Goal: Navigation & Orientation: Go to known website

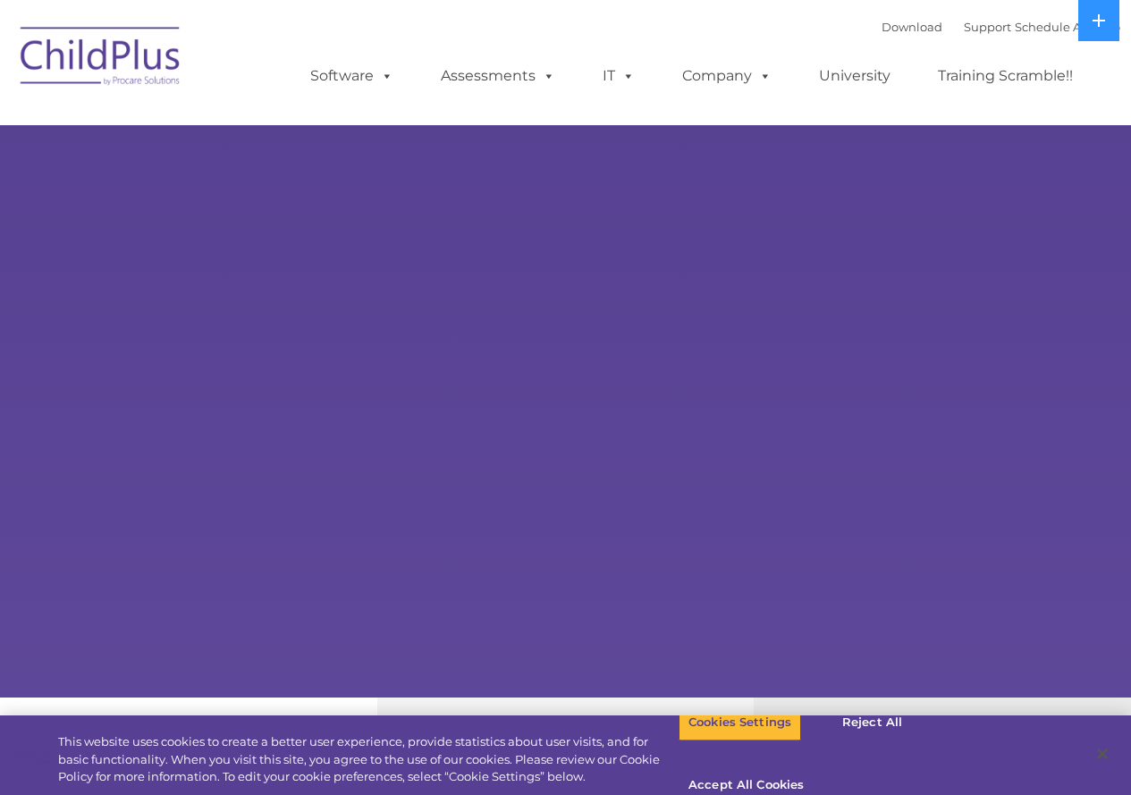
select select "MEDIUM"
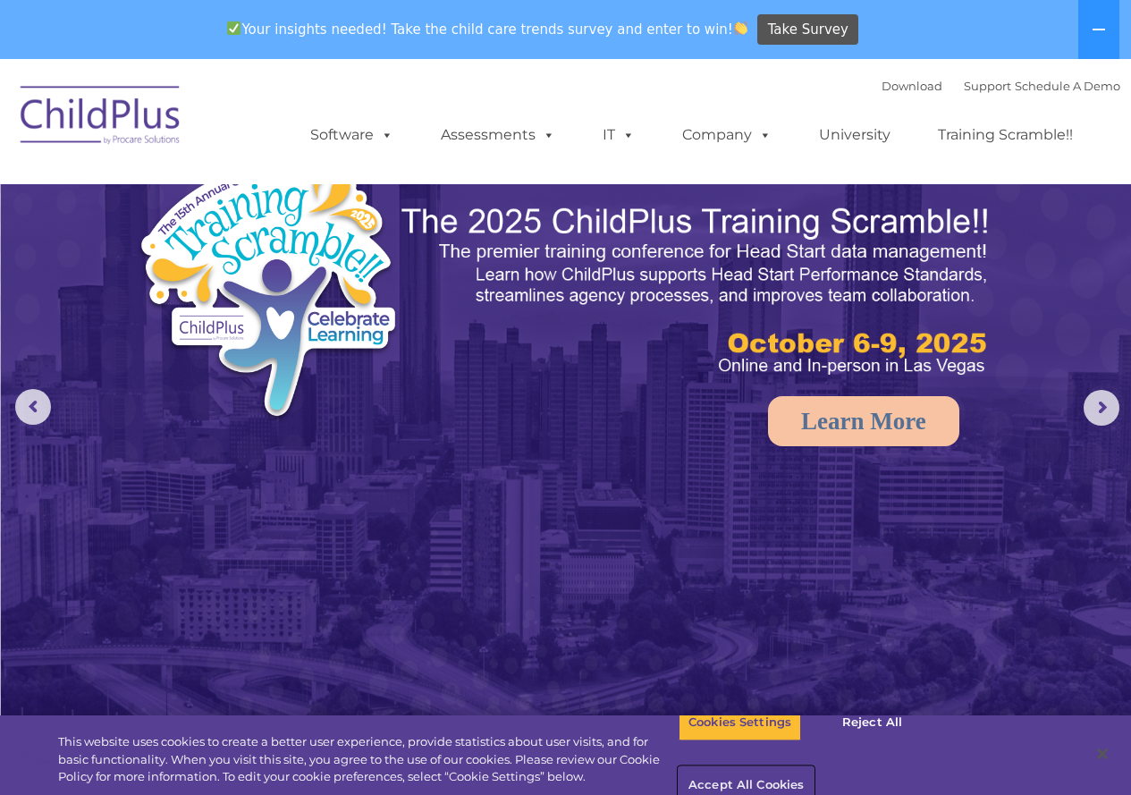
click at [814, 767] on button "Accept All Cookies" at bounding box center [746, 786] width 135 height 38
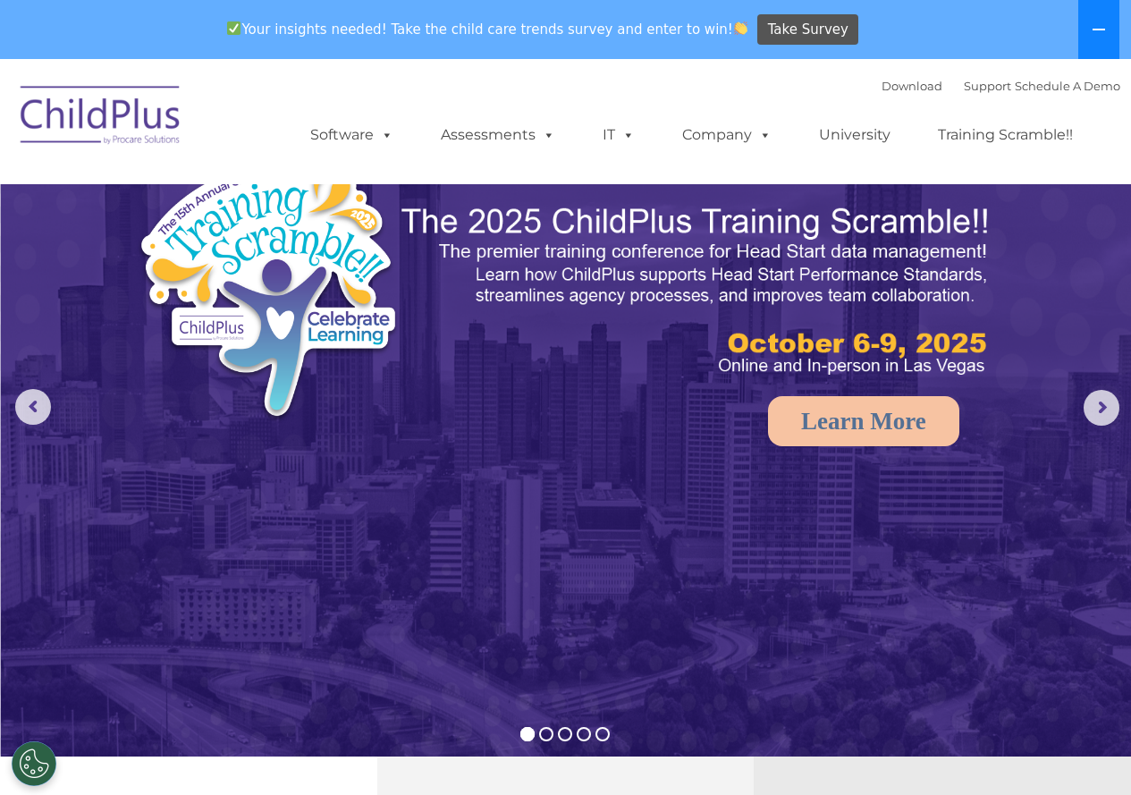
click at [1100, 13] on button at bounding box center [1099, 29] width 41 height 59
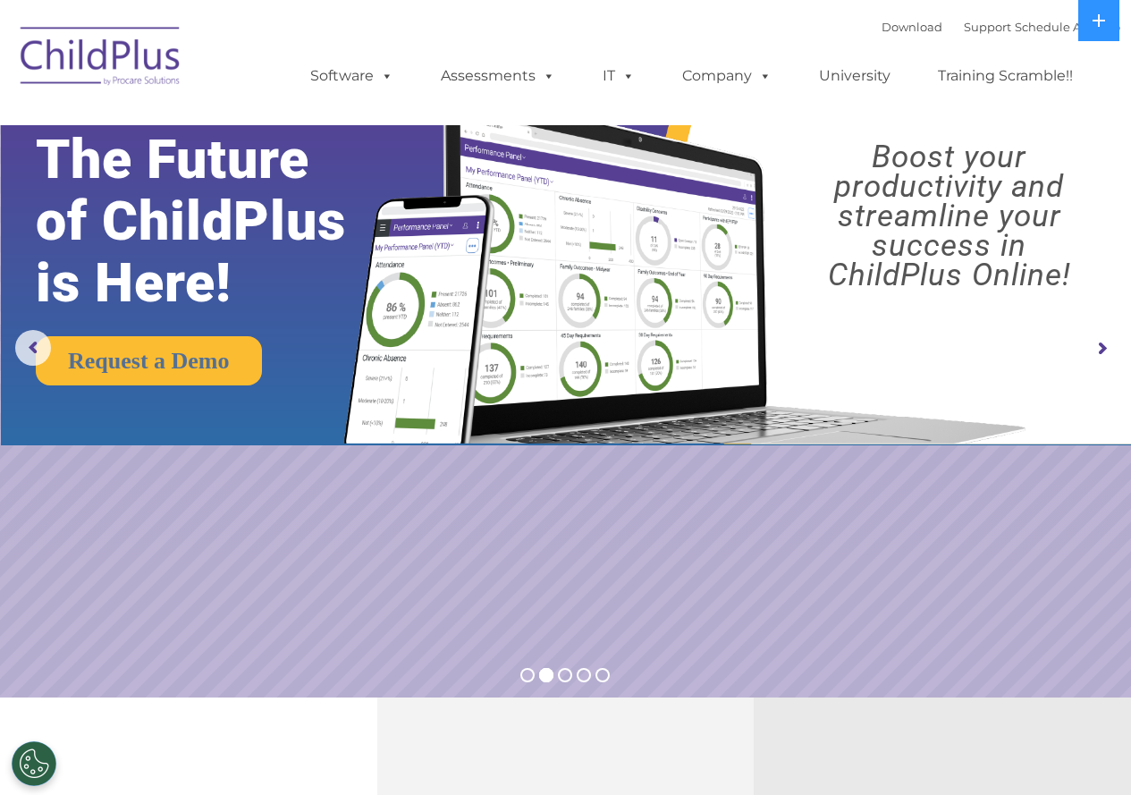
click at [136, 61] on img at bounding box center [101, 58] width 179 height 89
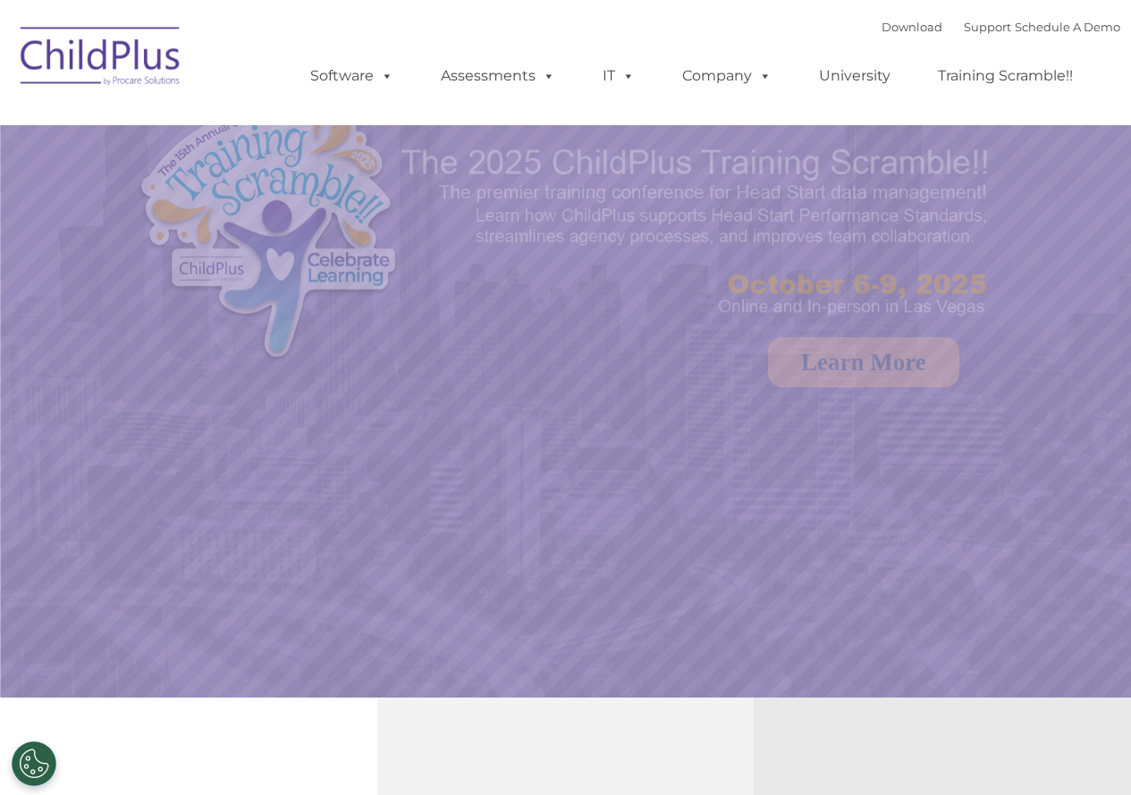
select select "MEDIUM"
